Goal: Task Accomplishment & Management: Complete application form

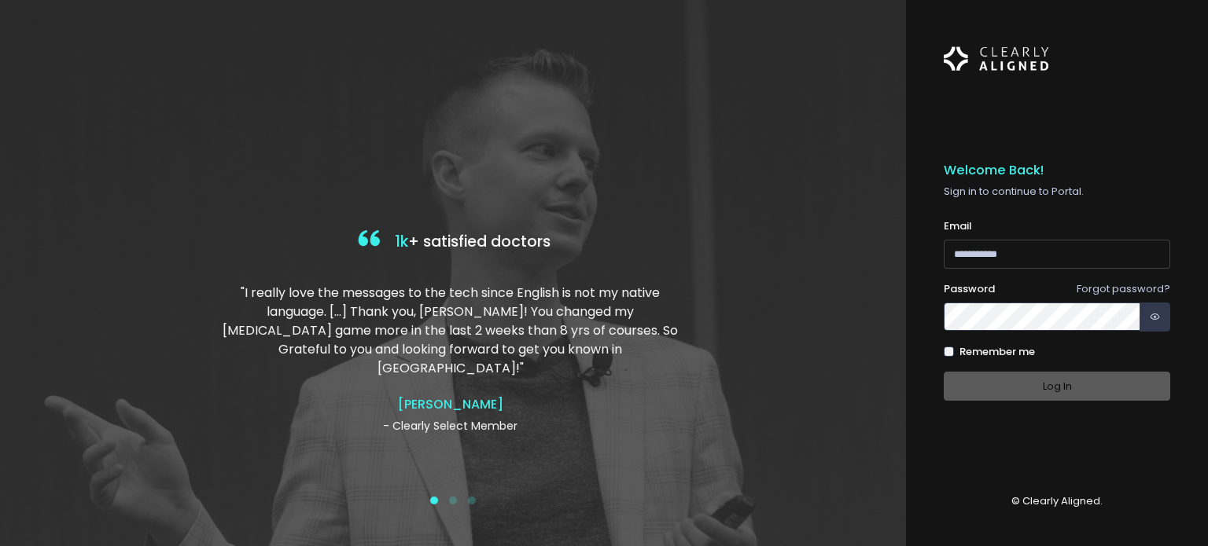
click at [1023, 260] on input "email" at bounding box center [1056, 254] width 226 height 29
type input "**********"
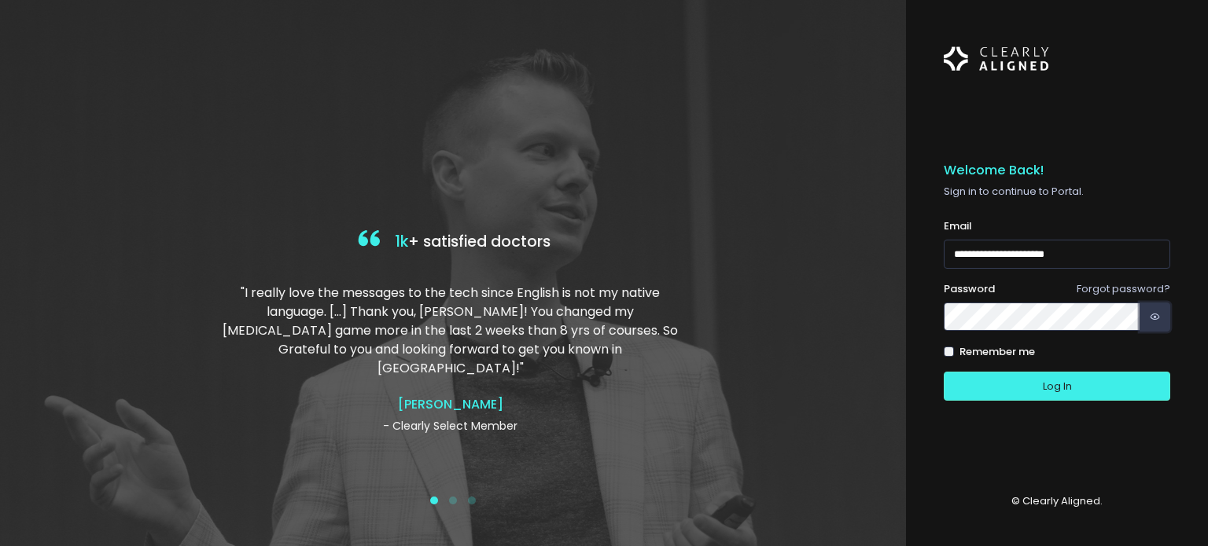
click at [1164, 308] on button "button" at bounding box center [1154, 317] width 31 height 29
click at [1082, 252] on input "**********" at bounding box center [1056, 254] width 226 height 29
